Goal: Task Accomplishment & Management: Manage account settings

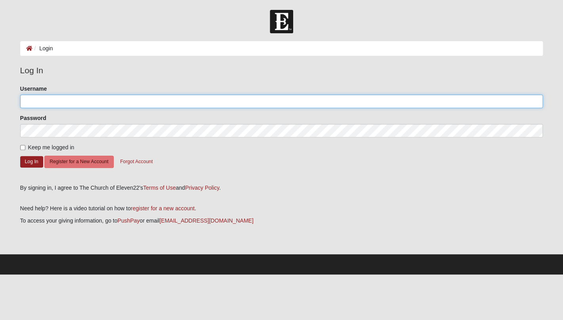
click at [171, 102] on input "Username" at bounding box center [281, 101] width 523 height 13
click at [157, 103] on input "Username" at bounding box center [281, 101] width 523 height 13
type input "[EMAIL_ADDRESS][DOMAIN_NAME]"
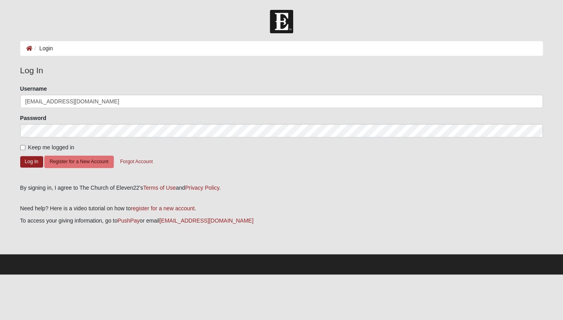
click at [55, 150] on span "Keep me logged in" at bounding box center [51, 147] width 46 height 6
click at [25, 150] on input "Keep me logged in" at bounding box center [22, 147] width 5 height 5
checkbox input "true"
click at [36, 167] on button "Log In" at bounding box center [31, 161] width 23 height 11
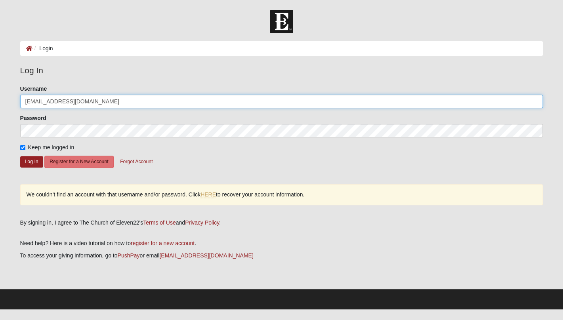
drag, startPoint x: 98, startPoint y: 103, endPoint x: 56, endPoint y: 100, distance: 43.0
click at [56, 100] on input "[EMAIL_ADDRESS][DOMAIN_NAME]" at bounding box center [281, 101] width 523 height 13
type input "lindsayrhoyt"
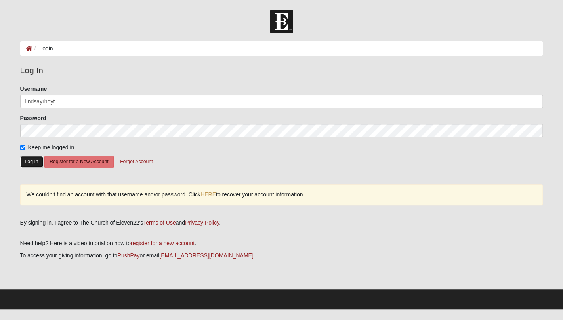
click at [30, 163] on button "Log In" at bounding box center [31, 161] width 23 height 11
click at [140, 49] on ol "Login" at bounding box center [281, 48] width 523 height 15
